Goal: Transaction & Acquisition: Subscribe to service/newsletter

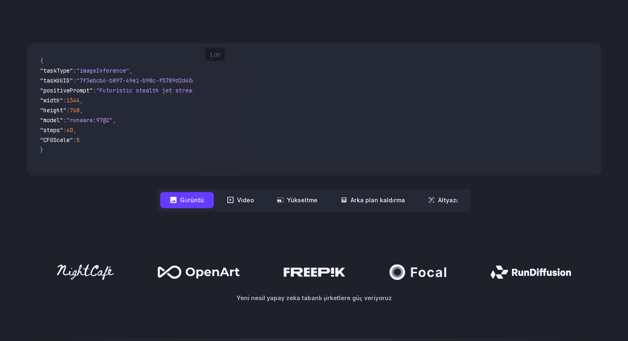
scroll to position [289, 0]
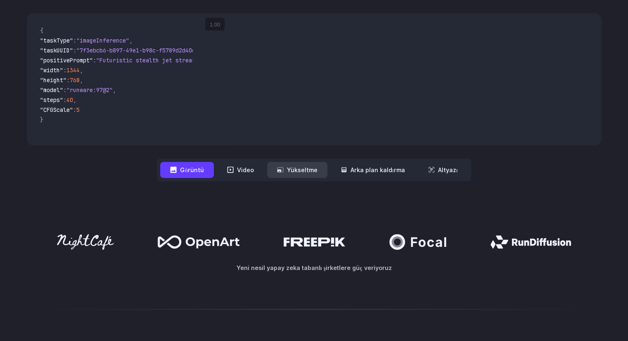
drag, startPoint x: 287, startPoint y: 168, endPoint x: 294, endPoint y: 168, distance: 7.4
click at [287, 168] on font "Yükseltme" at bounding box center [302, 169] width 31 height 7
click at [308, 171] on font "Yükseltme" at bounding box center [302, 169] width 31 height 7
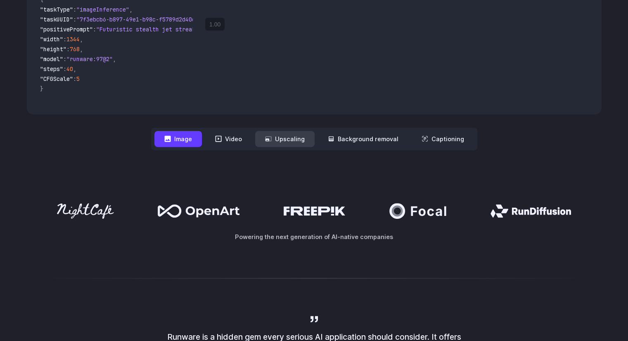
scroll to position [258, 0]
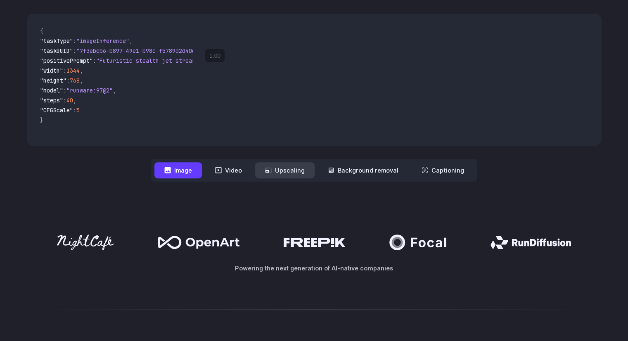
click at [290, 171] on button "Upscaling" at bounding box center [284, 170] width 59 height 16
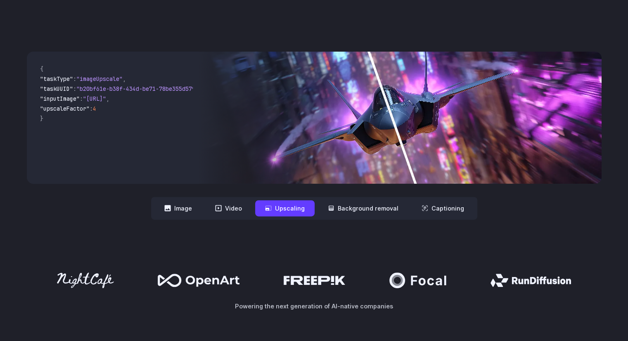
scroll to position [175, 0]
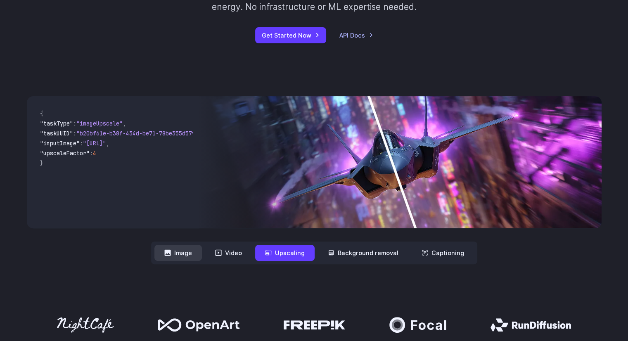
click at [185, 254] on button "Image" at bounding box center [177, 253] width 47 height 16
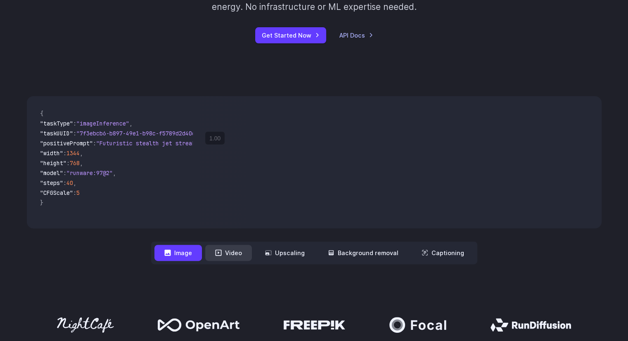
click at [242, 253] on button "Video" at bounding box center [228, 253] width 47 height 16
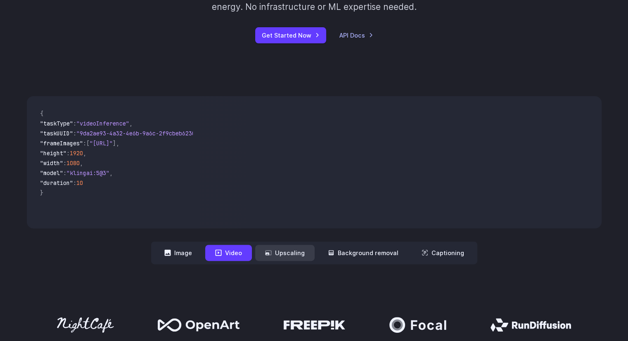
click at [276, 256] on button "Upscaling" at bounding box center [284, 253] width 59 height 16
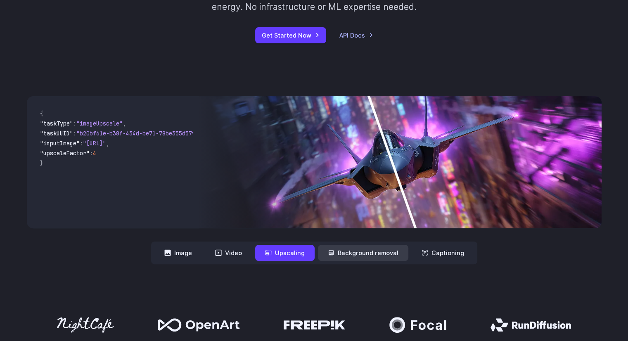
click at [366, 260] on button "Background removal" at bounding box center [363, 253] width 90 height 16
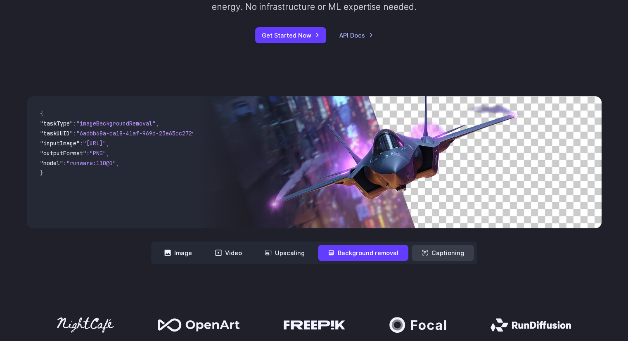
click at [433, 254] on button "Captioning" at bounding box center [443, 253] width 62 height 16
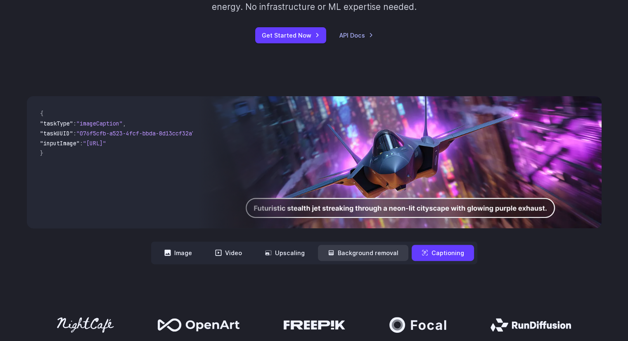
click at [393, 249] on button "Background removal" at bounding box center [363, 253] width 90 height 16
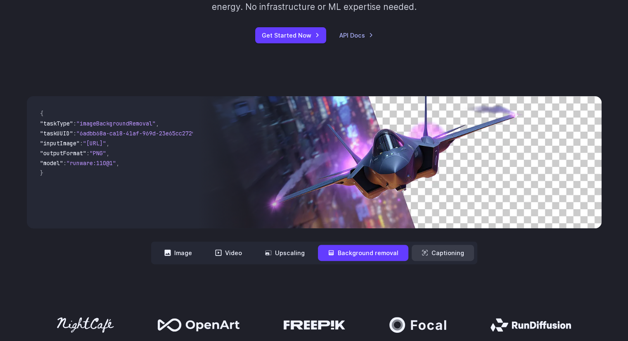
click at [428, 253] on button "Captioning" at bounding box center [443, 253] width 62 height 16
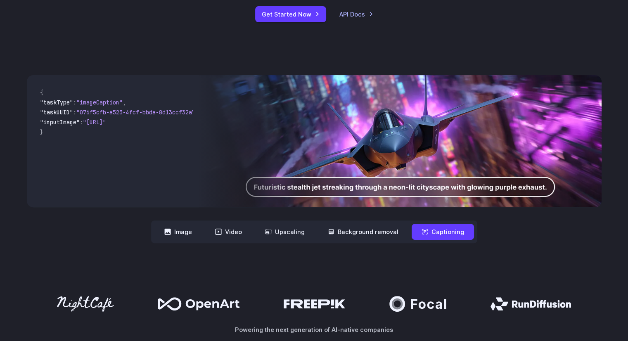
scroll to position [216, 0]
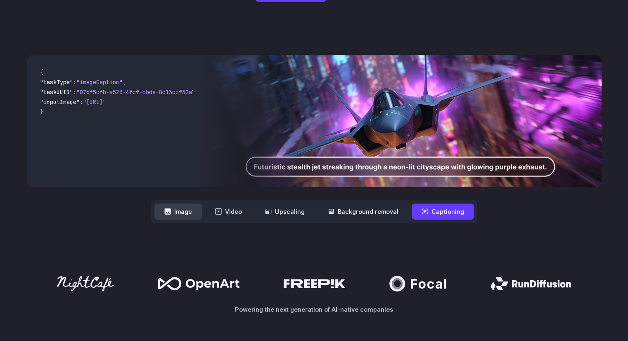
click at [180, 216] on button "Image" at bounding box center [177, 212] width 47 height 16
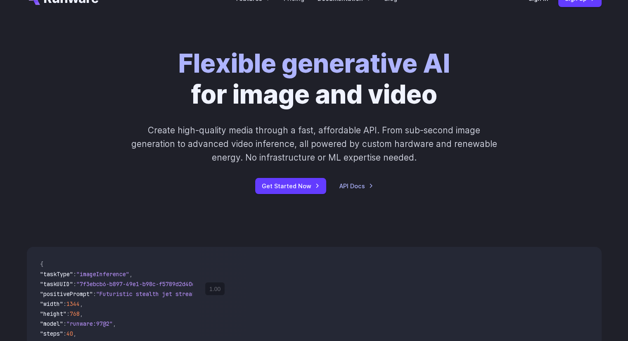
scroll to position [0, 0]
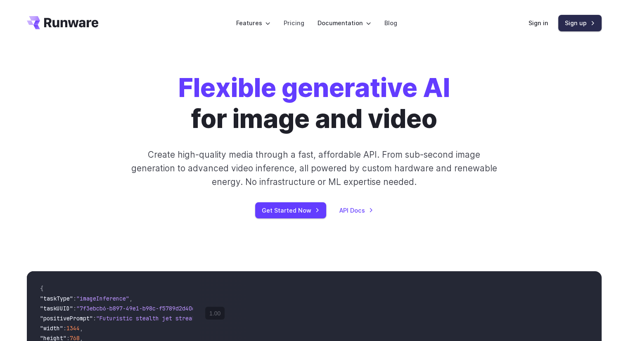
click at [571, 20] on link "Sign up" at bounding box center [579, 23] width 43 height 16
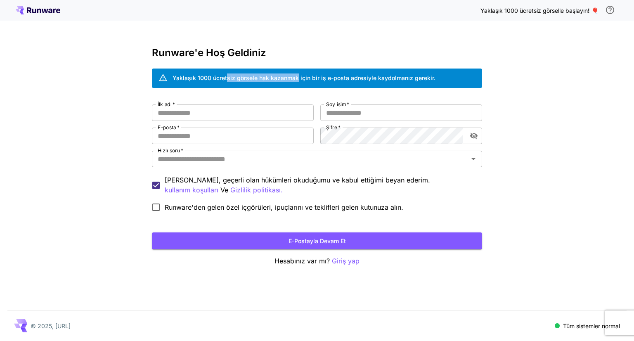
drag, startPoint x: 259, startPoint y: 79, endPoint x: 298, endPoint y: 78, distance: 39.2
click at [296, 79] on font "Yaklaşık 1000 ücretsiz görsele hak kazanmak için bir iş e-posta adresiyle kaydo…" at bounding box center [304, 77] width 263 height 7
click at [302, 78] on font "Yaklaşık 1000 ücretsiz görsele hak kazanmak için bir iş e-posta adresiyle kaydo…" at bounding box center [304, 77] width 263 height 7
click at [320, 77] on font "Yaklaşık 1000 ücretsiz görsele hak kazanmak için bir iş e-posta adresiyle kaydo…" at bounding box center [304, 77] width 263 height 7
click at [320, 78] on font "Yaklaşık 1000 ücretsiz görsele hak kazanmak için bir iş e-posta adresiyle kaydo…" at bounding box center [304, 77] width 263 height 7
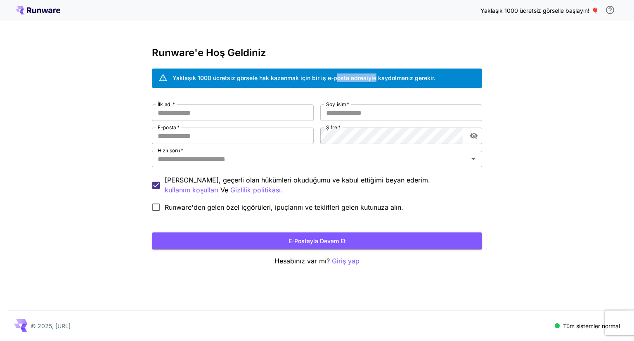
drag, startPoint x: 333, startPoint y: 80, endPoint x: 374, endPoint y: 78, distance: 40.5
click at [373, 78] on font "Yaklaşık 1000 ücretsiz görsele hak kazanmak için bir iş e-posta adresiyle kaydo…" at bounding box center [304, 77] width 263 height 7
click at [384, 78] on font "Yaklaşık 1000 ücretsiz görsele hak kazanmak için bir iş e-posta adresiyle kaydo…" at bounding box center [304, 77] width 263 height 7
drag, startPoint x: 406, startPoint y: 76, endPoint x: 424, endPoint y: 76, distance: 17.8
click at [422, 76] on font "Yaklaşık 1000 ücretsiz görsele hak kazanmak için bir iş e-posta adresiyle kaydo…" at bounding box center [304, 77] width 263 height 7
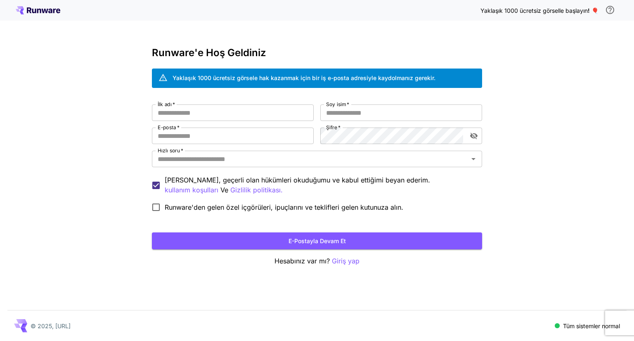
click at [427, 76] on font "Yaklaşık 1000 ücretsiz görsele hak kazanmak için bir iş e-posta adresiyle kaydo…" at bounding box center [304, 77] width 263 height 7
click at [226, 114] on input "İlk adı   *" at bounding box center [233, 112] width 162 height 17
type input "*****"
type input "*"
type input "********"
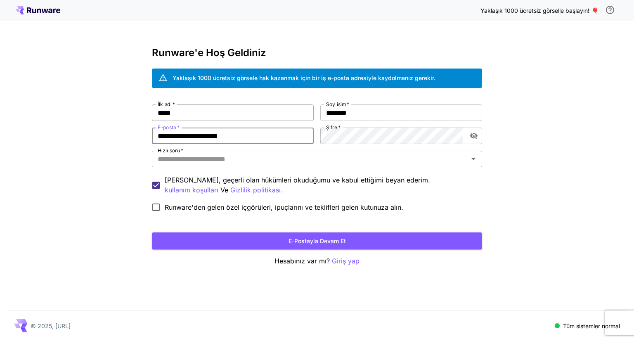
type input "**********"
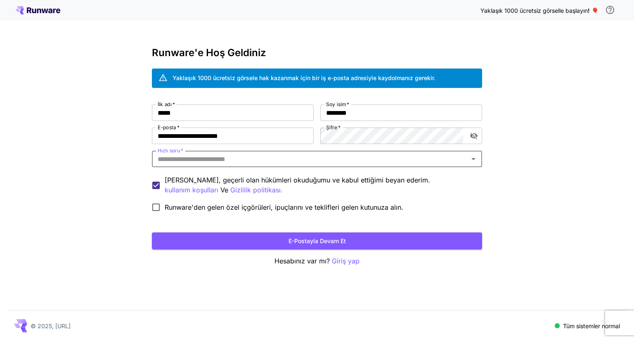
click at [475, 161] on icon "Açık" at bounding box center [474, 159] width 10 height 10
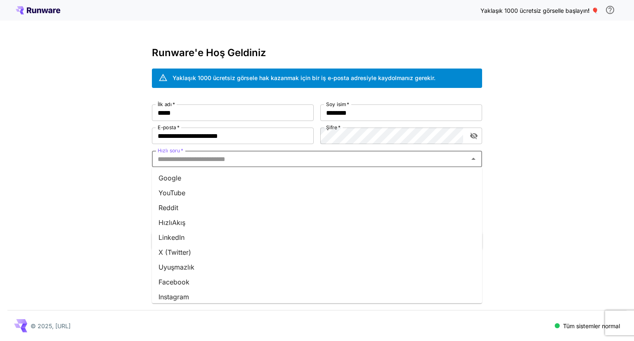
click at [281, 177] on li "Google" at bounding box center [317, 178] width 330 height 15
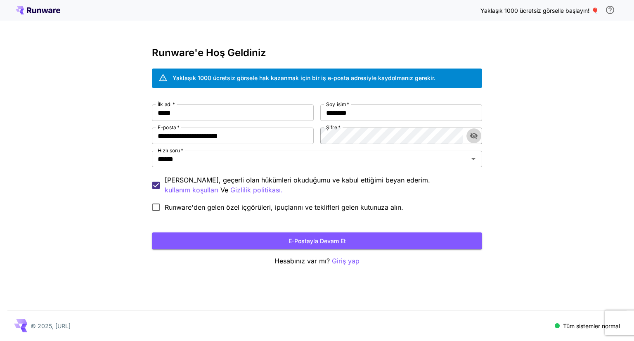
click at [473, 137] on icon "şifre görünürlüğünü değiştir" at bounding box center [474, 136] width 8 height 8
click at [474, 135] on icon "şifre görünürlüğünü değiştir" at bounding box center [474, 136] width 8 height 8
click at [278, 242] on button "E-postayla devam et" at bounding box center [317, 240] width 330 height 17
click at [359, 235] on button "E-postayla devam et" at bounding box center [317, 240] width 330 height 17
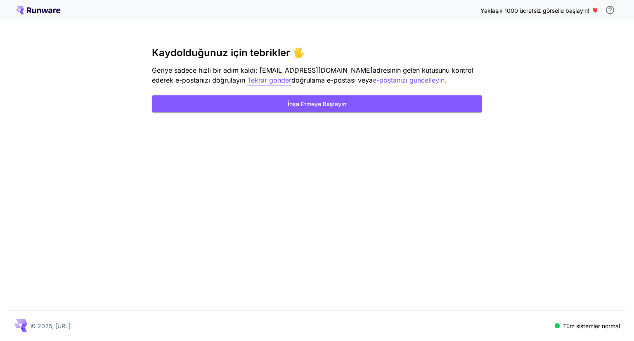
click at [247, 81] on font "Tekrar gönder" at bounding box center [269, 80] width 44 height 8
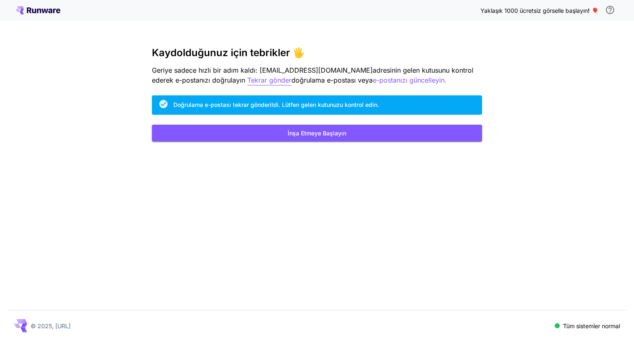
click at [249, 80] on font "Tekrar gönder" at bounding box center [269, 80] width 44 height 8
